Goal: Information Seeking & Learning: Learn about a topic

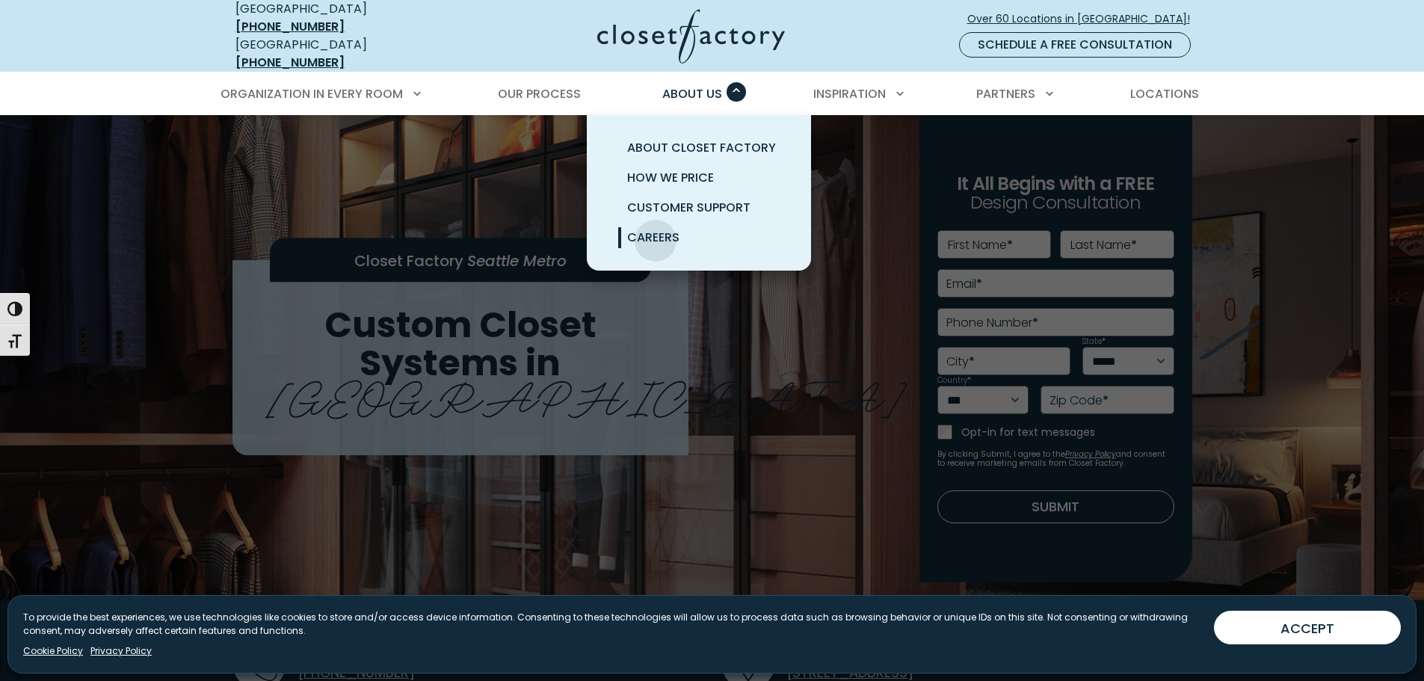
click at [656, 230] on span "Careers" at bounding box center [653, 237] width 52 height 17
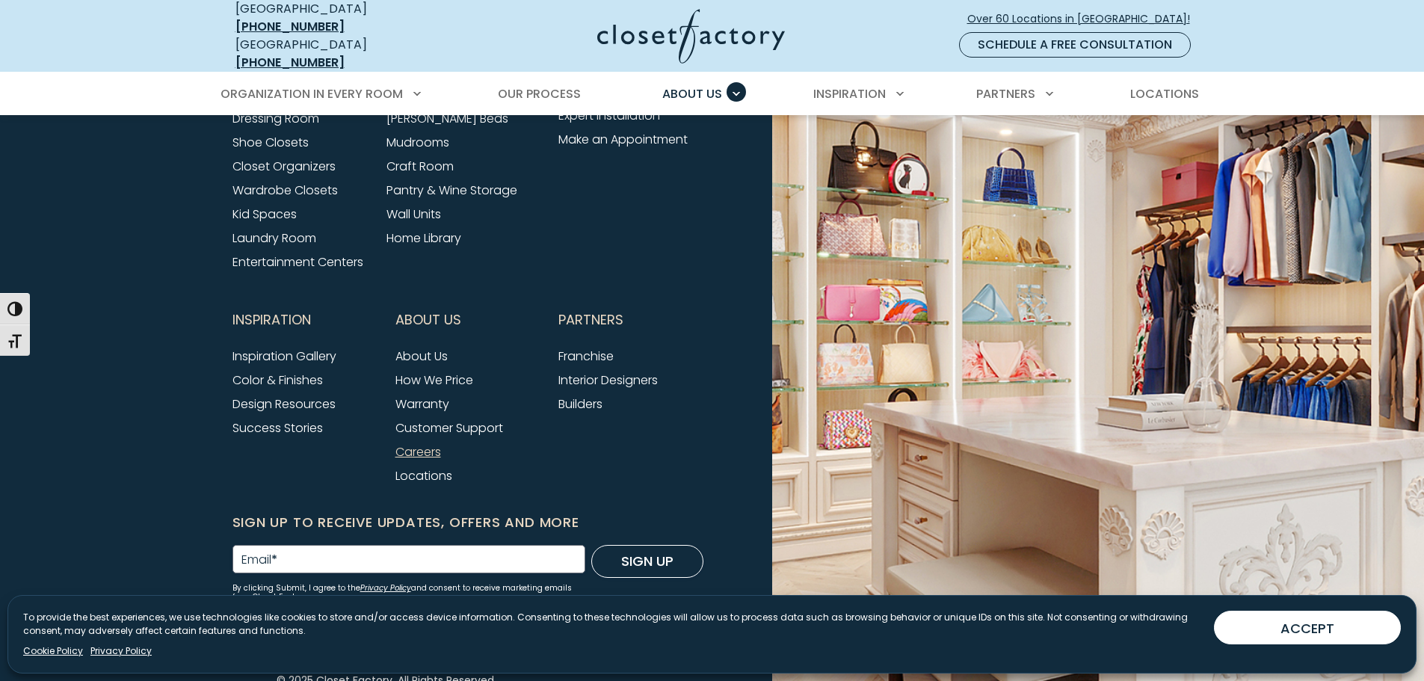
scroll to position [3847, 0]
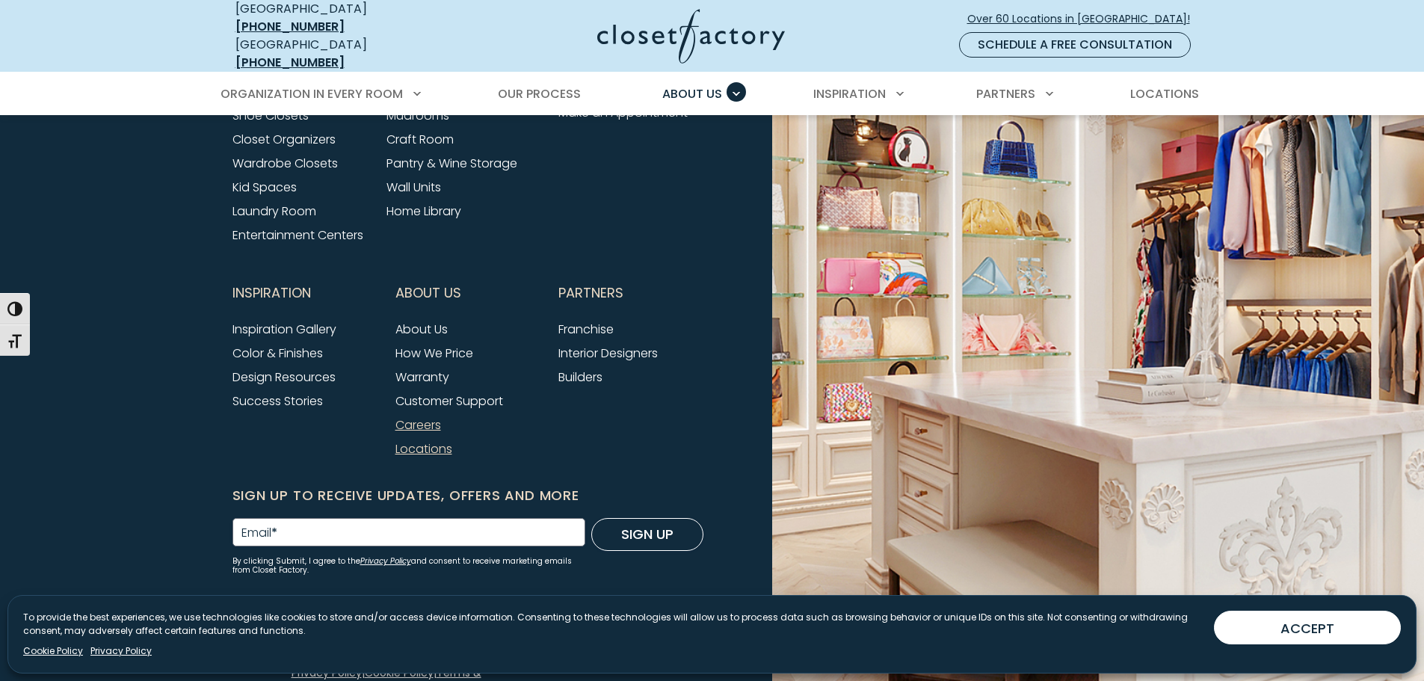
click at [431, 440] on link "Locations" at bounding box center [424, 448] width 57 height 17
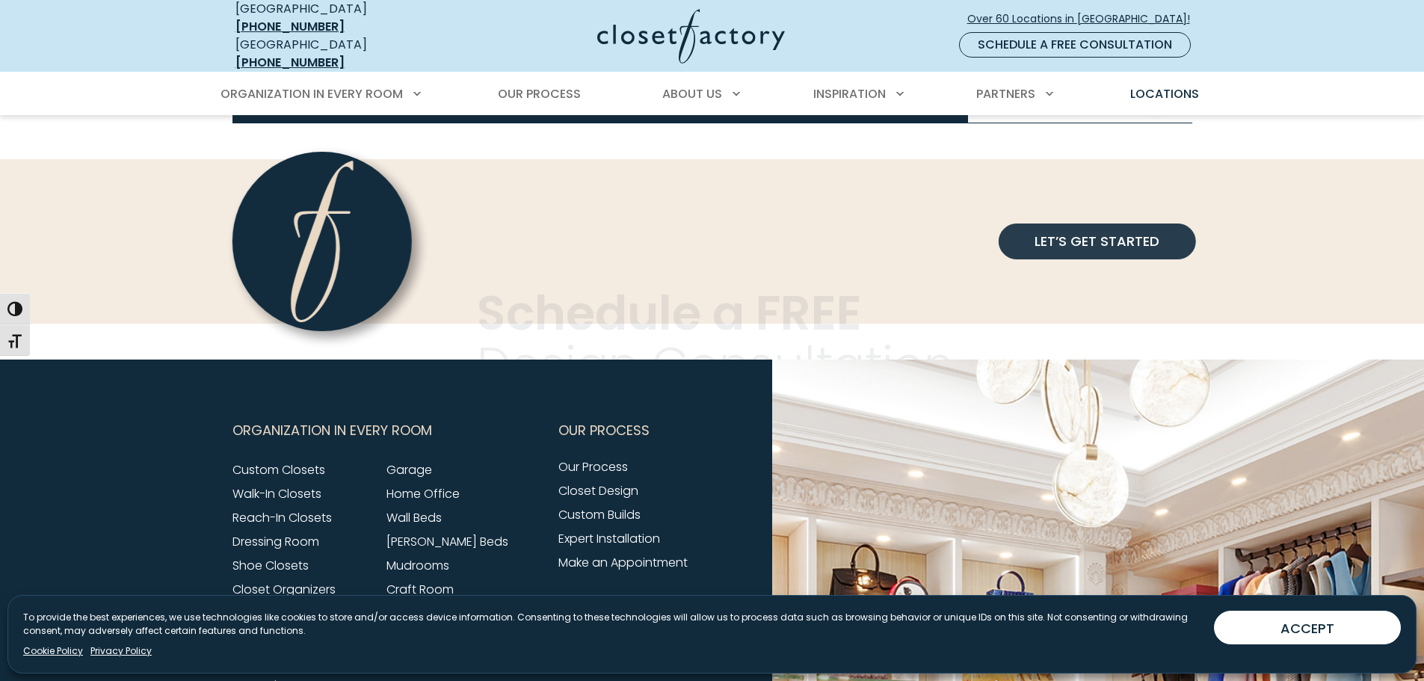
scroll to position [3390, 0]
